Goal: Navigation & Orientation: Find specific page/section

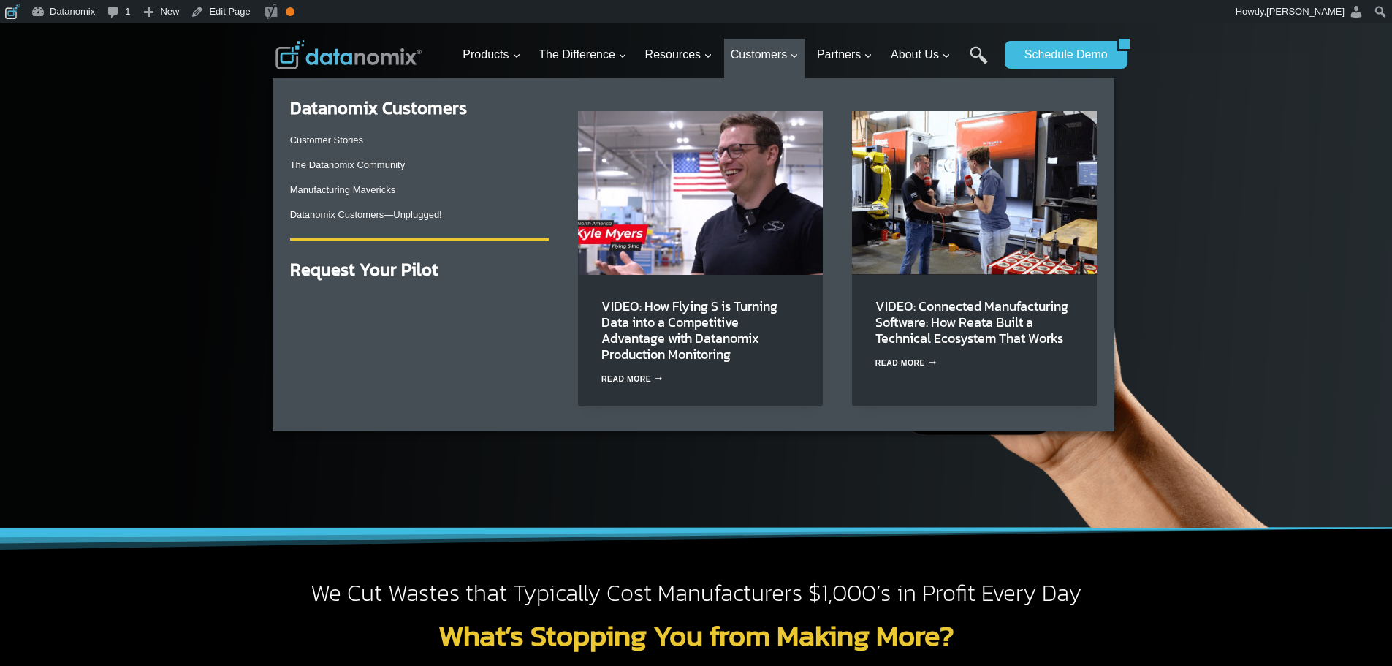
drag, startPoint x: 367, startPoint y: 159, endPoint x: 700, endPoint y: 285, distance: 355.5
click at [367, 159] on link "The Datanomix Community" at bounding box center [347, 164] width 115 height 11
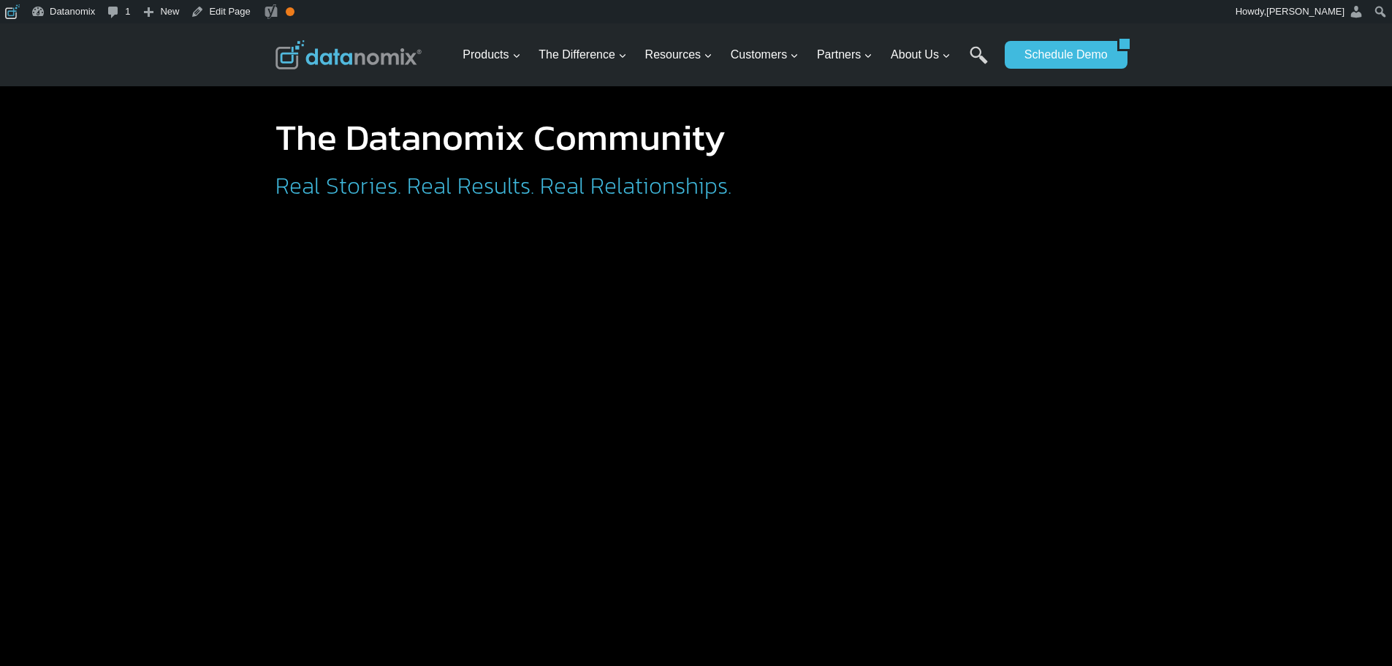
scroll to position [122, 0]
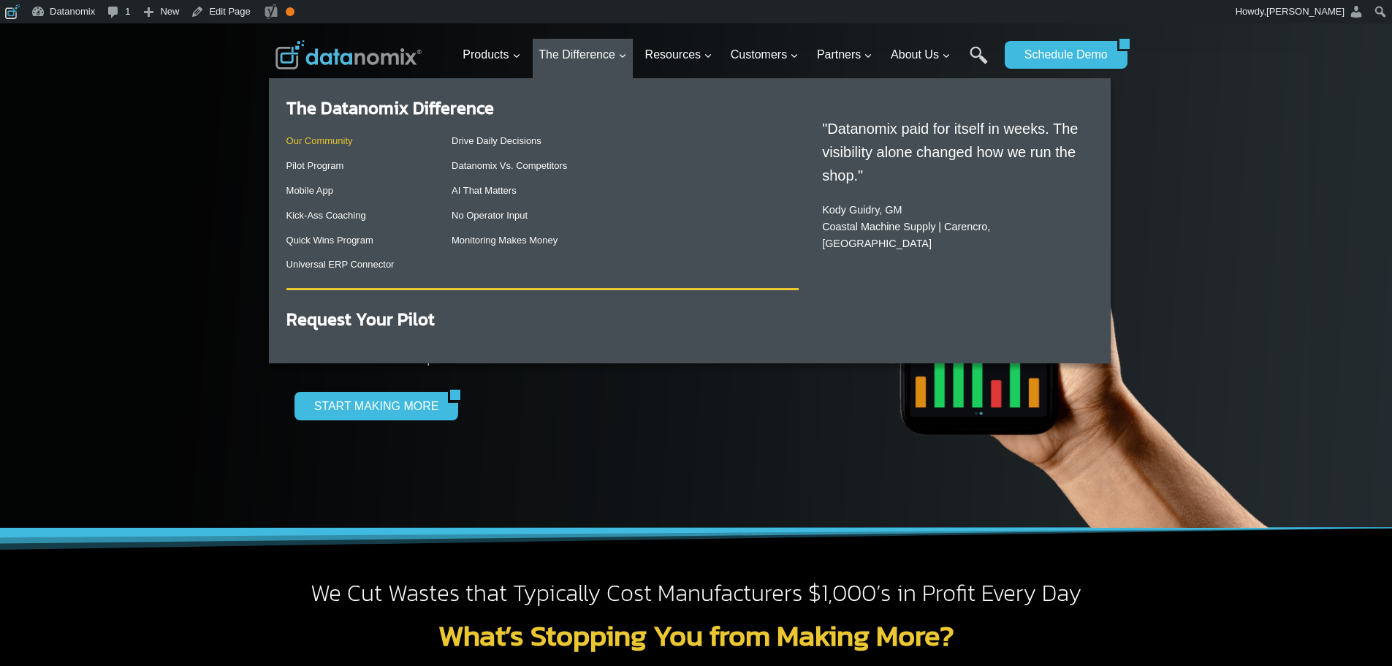
drag, startPoint x: 341, startPoint y: 145, endPoint x: 336, endPoint y: 97, distance: 48.4
click at [341, 145] on link "Our Community" at bounding box center [320, 140] width 67 height 11
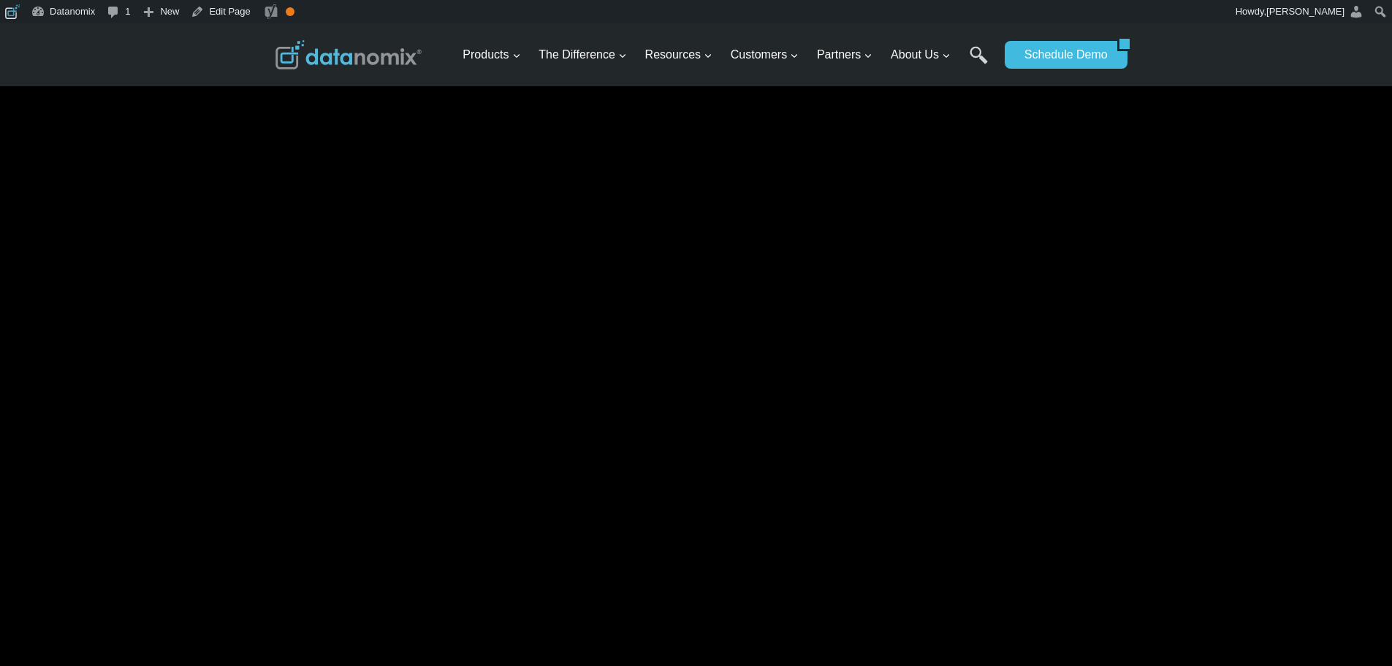
scroll to position [2071, 0]
